Goal: Task Accomplishment & Management: Manage account settings

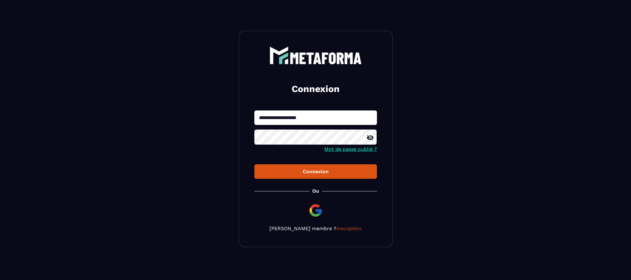
click at [346, 120] on input "**********" at bounding box center [315, 118] width 123 height 14
type input "**********"
click at [309, 174] on div "Connexion" at bounding box center [315, 172] width 113 height 6
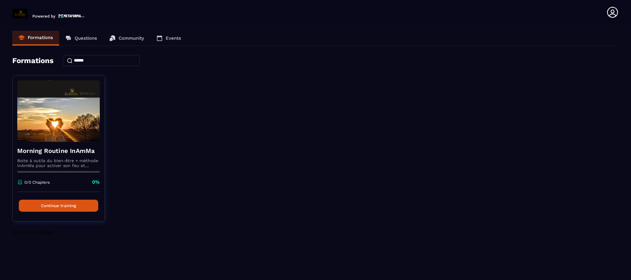
click at [173, 38] on p "Events" at bounding box center [173, 38] width 15 height 6
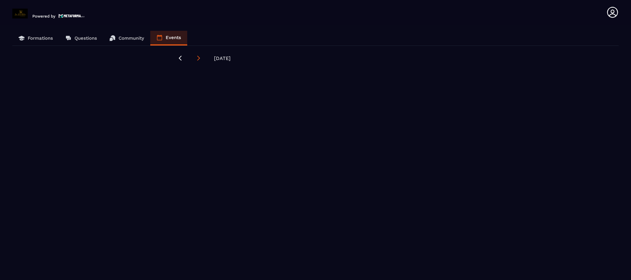
click at [195, 56] on icon at bounding box center [198, 58] width 6 height 6
click at [177, 57] on icon at bounding box center [180, 58] width 6 height 6
click at [197, 57] on icon at bounding box center [198, 58] width 3 height 5
click at [617, 13] on icon at bounding box center [612, 12] width 12 height 12
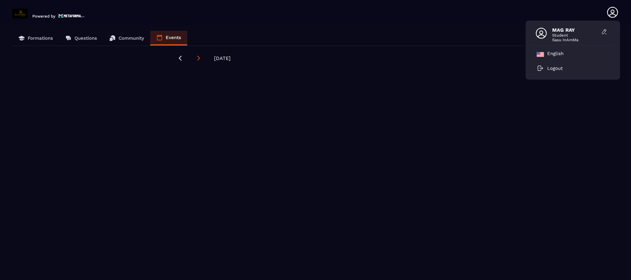
click at [197, 58] on icon at bounding box center [198, 58] width 6 height 6
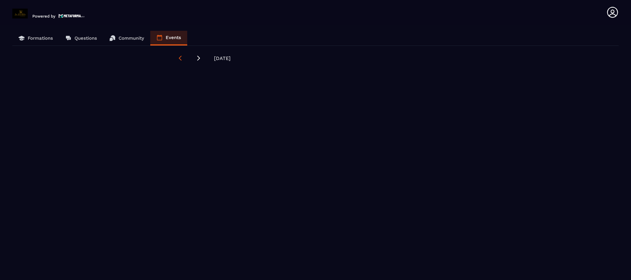
click at [177, 57] on icon at bounding box center [180, 58] width 6 height 6
click at [610, 14] on icon at bounding box center [612, 12] width 12 height 12
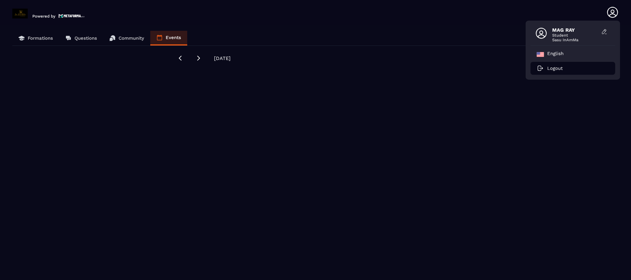
click at [553, 72] on li "Logout" at bounding box center [572, 68] width 85 height 13
